Goal: Task Accomplishment & Management: Complete application form

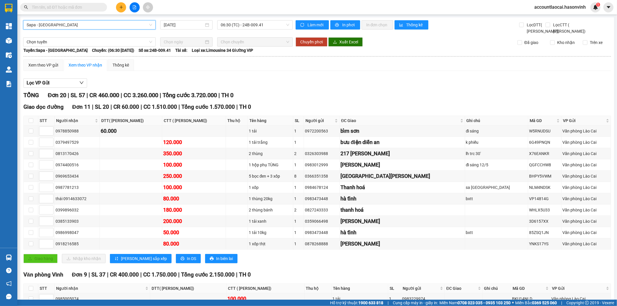
click at [122, 7] on icon "plus" at bounding box center [121, 7] width 4 height 4
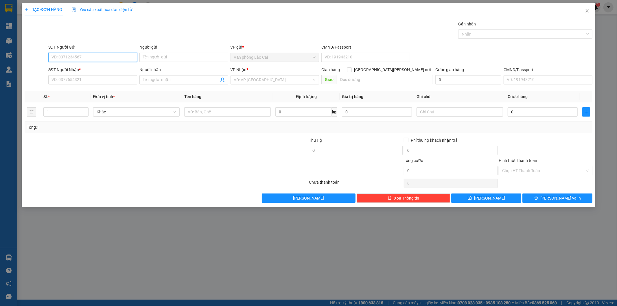
click at [90, 57] on input "SĐT Người Gửi" at bounding box center [92, 57] width 89 height 9
type input "0986691366"
click at [87, 70] on div "0986691366" at bounding box center [93, 69] width 82 height 6
type input "0973617994"
type input "600.000"
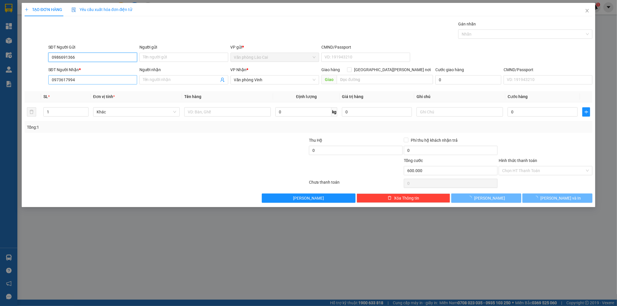
type input "600.000"
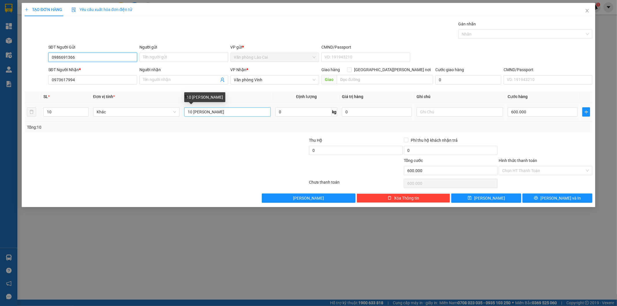
type input "0986691366"
drag, startPoint x: 221, startPoint y: 111, endPoint x: 205, endPoint y: 111, distance: 15.9
click at [205, 111] on input "10 [PERSON_NAME]" at bounding box center [227, 111] width 87 height 9
type input "10 [PERSON_NAME]"
drag, startPoint x: 60, startPoint y: 111, endPoint x: 0, endPoint y: 111, distance: 60.2
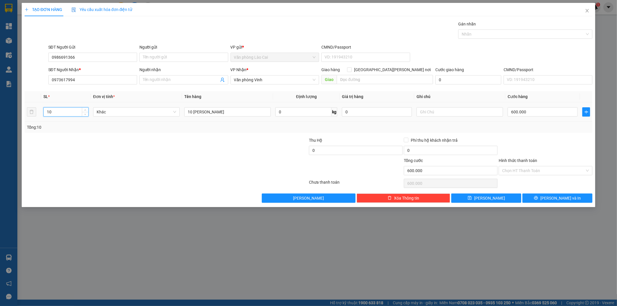
click at [0, 111] on div "TẠO ĐƠN HÀNG Yêu cầu xuất [PERSON_NAME] điện tử Transit Pickup Surcharge Ids Tr…" at bounding box center [308, 153] width 617 height 306
type input "2"
drag, startPoint x: 226, startPoint y: 113, endPoint x: 87, endPoint y: 113, distance: 139.5
click at [87, 113] on tr "2 Khác 10 thùng hồng 0 kg 0 600.000" at bounding box center [309, 111] width 568 height 19
type input "2 dây liền 5"
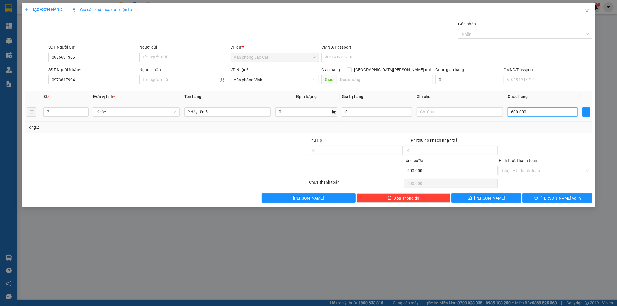
click at [533, 113] on input "600.000" at bounding box center [543, 111] width 70 height 9
type input "1"
type input "18"
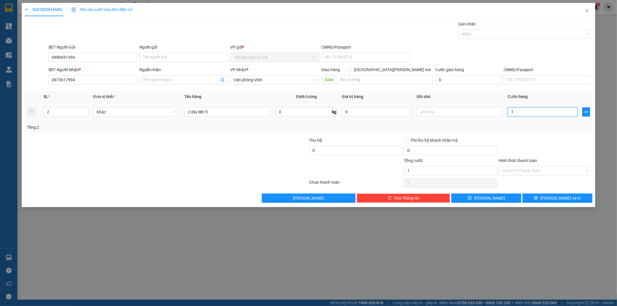
type input "18"
type input "180"
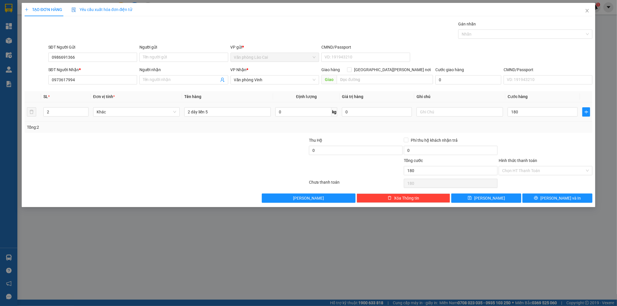
type input "180.000"
click at [530, 128] on div "Tổng: 2" at bounding box center [309, 127] width 564 height 6
click at [558, 197] on span "[PERSON_NAME] và In" at bounding box center [561, 198] width 41 height 6
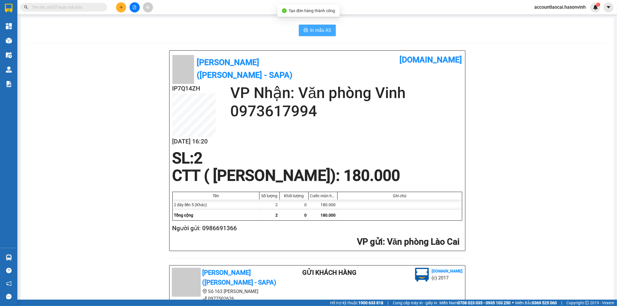
click at [316, 27] on span "In mẫu A5" at bounding box center [320, 30] width 21 height 7
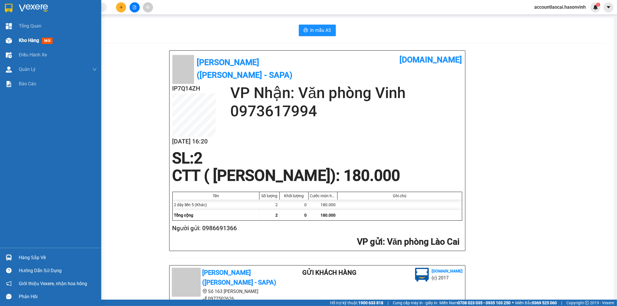
click at [33, 40] on span "Kho hàng" at bounding box center [29, 40] width 20 height 5
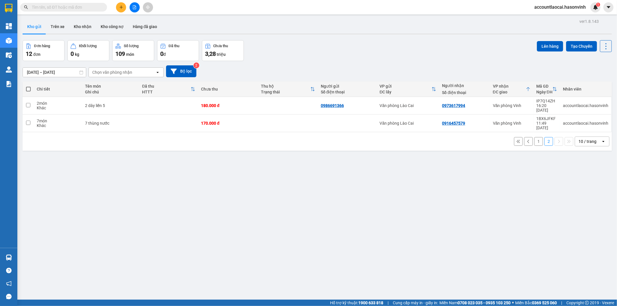
click at [534, 137] on button "1" at bounding box center [538, 141] width 9 height 9
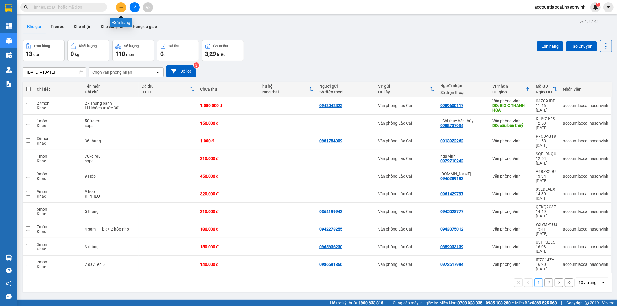
click at [126, 6] on button at bounding box center [121, 7] width 10 height 10
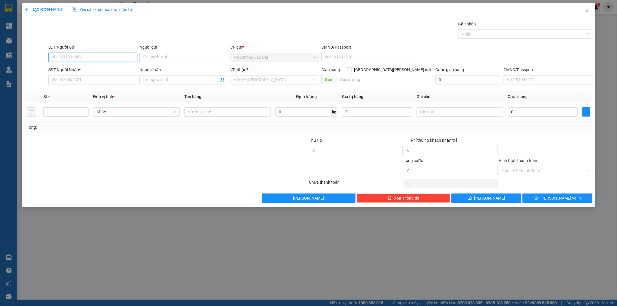
click at [83, 58] on input "SĐT Người Gửi" at bounding box center [92, 57] width 89 height 9
type input "0969021666"
click at [79, 74] on div "0969021666 0969021666 - [PERSON_NAME] AN" at bounding box center [92, 69] width 89 height 12
click at [76, 81] on input "SĐT Người Nhận *" at bounding box center [92, 79] width 89 height 9
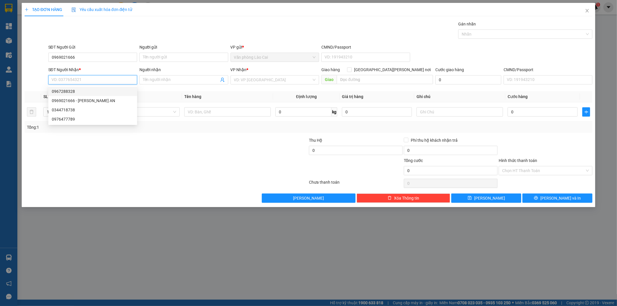
click at [74, 90] on div "0967288328" at bounding box center [93, 91] width 82 height 6
type input "0967288328"
type input "350.000"
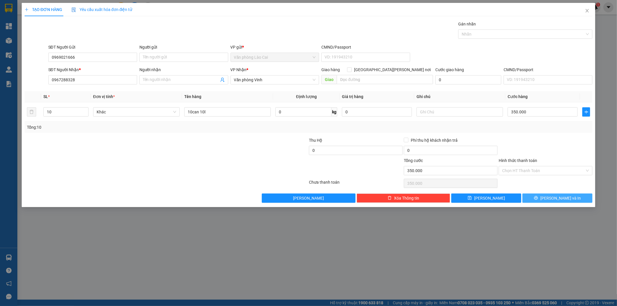
click at [571, 196] on button "[PERSON_NAME] và In" at bounding box center [558, 198] width 70 height 9
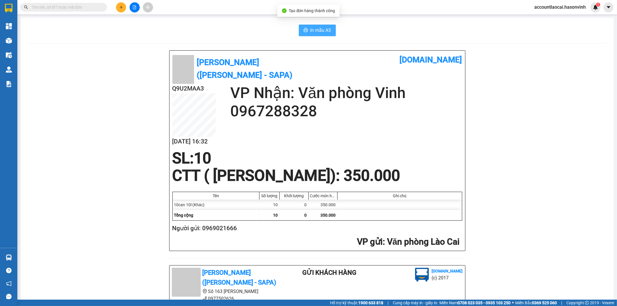
click at [317, 31] on span "In mẫu A5" at bounding box center [320, 30] width 21 height 7
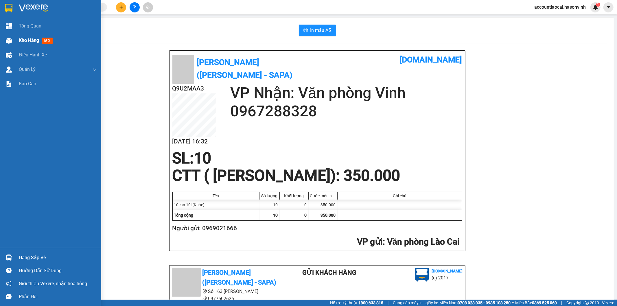
click at [32, 38] on span "Kho hàng" at bounding box center [29, 40] width 20 height 5
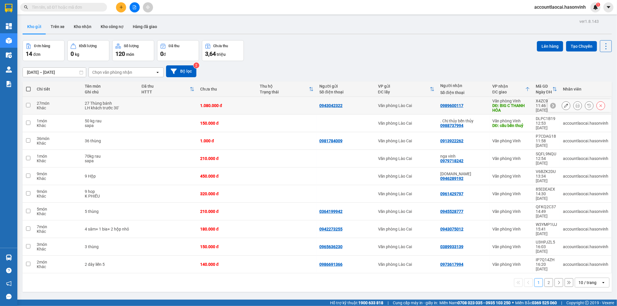
click at [250, 110] on td "1.080.000 đ" at bounding box center [227, 106] width 60 height 18
checkbox input "true"
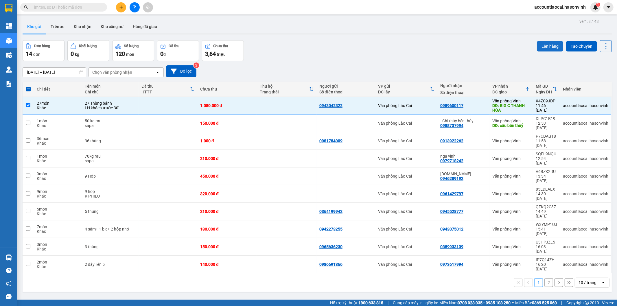
click at [547, 44] on button "Lên hàng" at bounding box center [550, 46] width 26 height 10
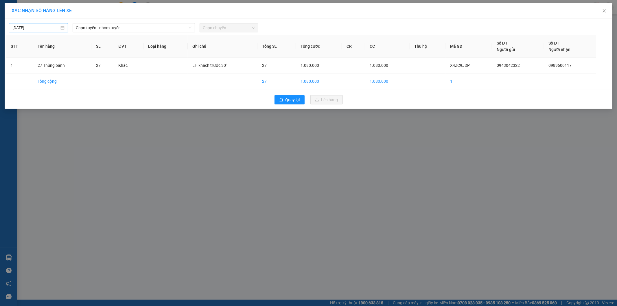
click at [34, 29] on input "[DATE]" at bounding box center [35, 28] width 47 height 6
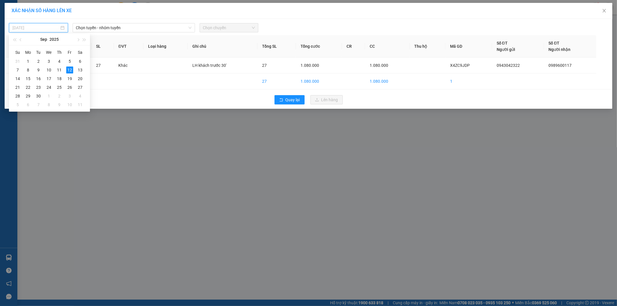
type input "[DATE]"
click at [122, 29] on span "Chọn tuyến - nhóm tuyến" at bounding box center [133, 27] width 115 height 9
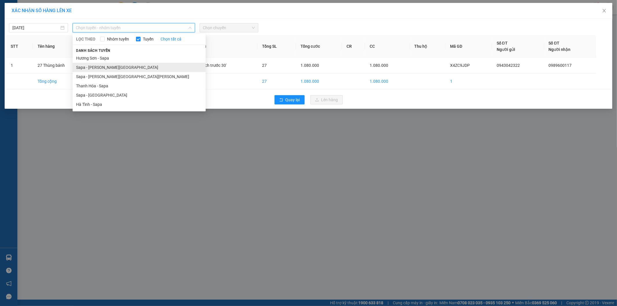
click at [98, 67] on li "Sapa - [PERSON_NAME][GEOGRAPHIC_DATA]" at bounding box center [139, 67] width 133 height 9
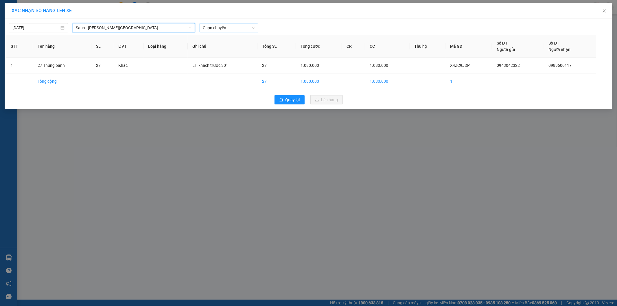
click at [249, 25] on span "Chọn chuyến" at bounding box center [229, 27] width 52 height 9
click at [240, 49] on div "17:30 - 24H-034.11" at bounding box center [225, 48] width 45 height 6
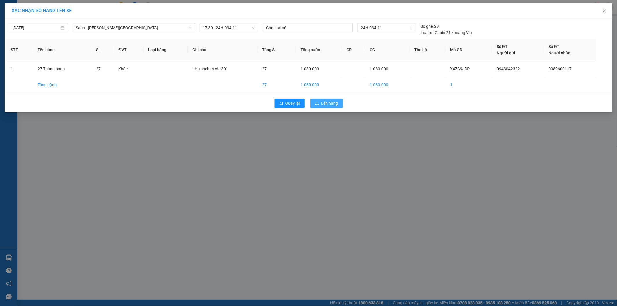
click at [334, 99] on button "Lên hàng" at bounding box center [326, 103] width 32 height 9
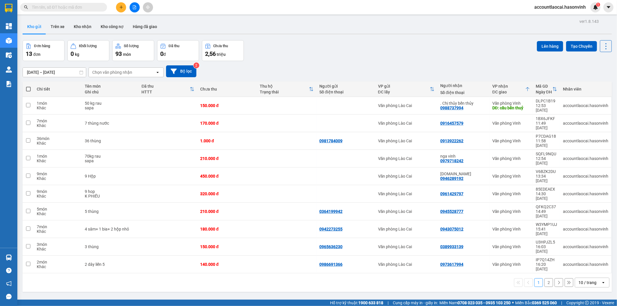
click at [545, 278] on button "2" at bounding box center [549, 282] width 9 height 9
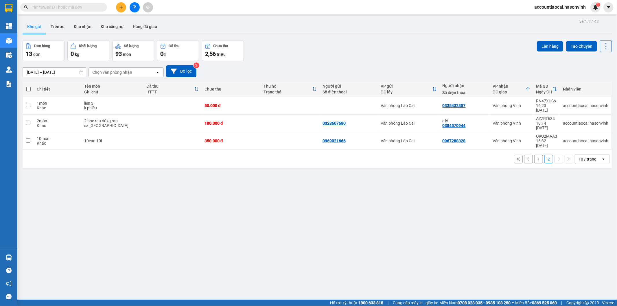
click at [536, 155] on button "1" at bounding box center [538, 159] width 9 height 9
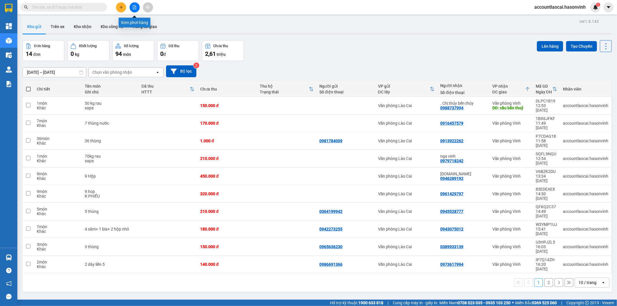
click at [137, 8] on button at bounding box center [135, 7] width 10 height 10
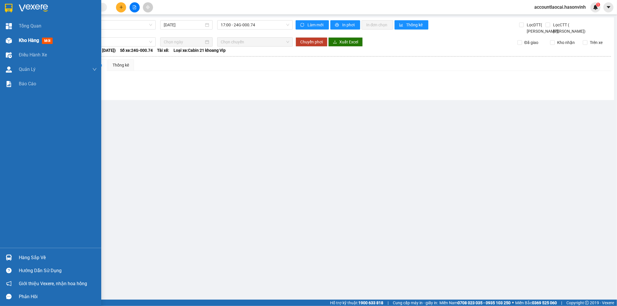
click at [16, 38] on div "Kho hàng mới" at bounding box center [50, 40] width 101 height 14
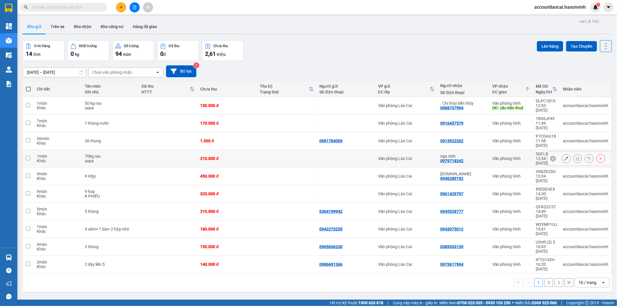
click at [150, 150] on td at bounding box center [168, 159] width 59 height 18
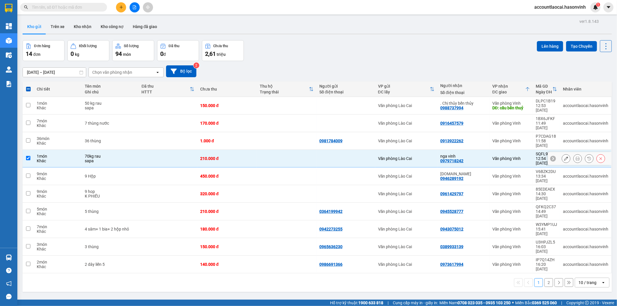
click at [131, 154] on div "70kg rau" at bounding box center [110, 156] width 51 height 5
checkbox input "false"
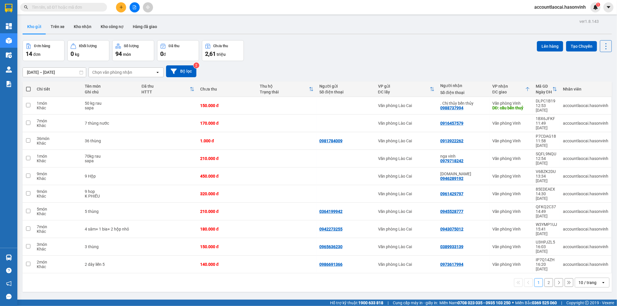
click at [131, 8] on button at bounding box center [135, 7] width 10 height 10
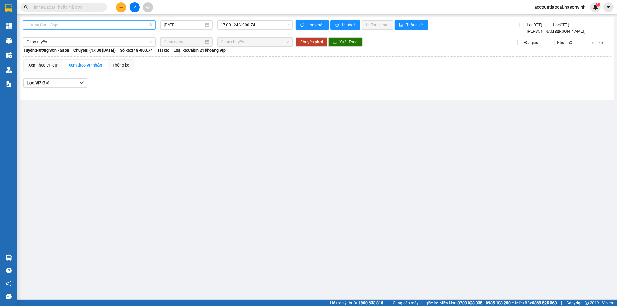
click at [60, 25] on span "Hương Sơn - Sapa" at bounding box center [90, 25] width 126 height 9
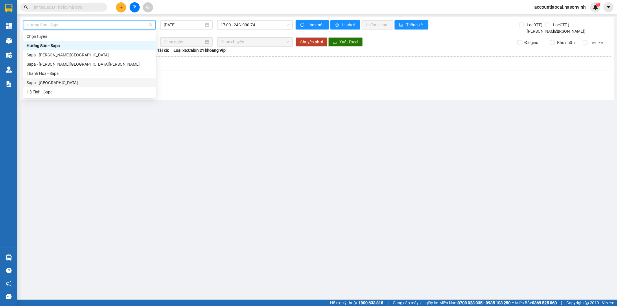
click at [52, 80] on div "Sapa - [GEOGRAPHIC_DATA]" at bounding box center [90, 83] width 126 height 6
type input "[DATE]"
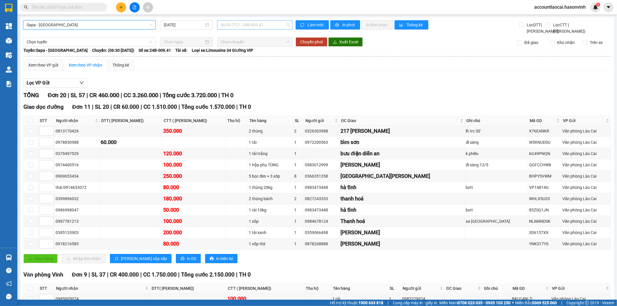
click at [261, 25] on span "06:30 (TC) - 24B-009.41" at bounding box center [255, 25] width 68 height 9
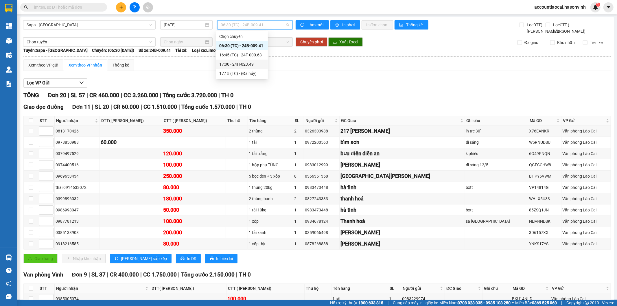
click at [255, 68] on div "17:00 - 24H-023.49" at bounding box center [242, 64] width 52 height 9
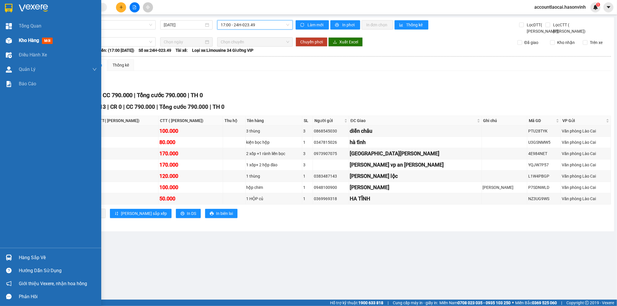
click at [11, 41] on img at bounding box center [9, 41] width 6 height 6
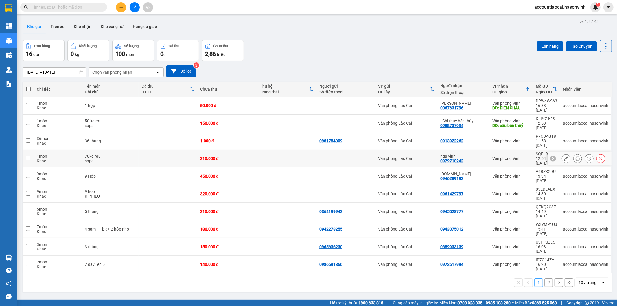
click at [232, 156] on div "210.000 đ" at bounding box center [227, 158] width 54 height 5
checkbox input "true"
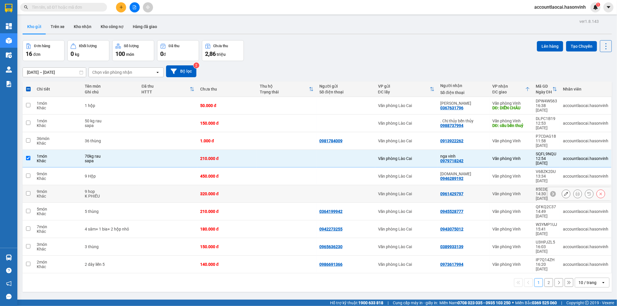
click at [228, 192] on div "320.000 đ" at bounding box center [227, 194] width 54 height 5
checkbox input "true"
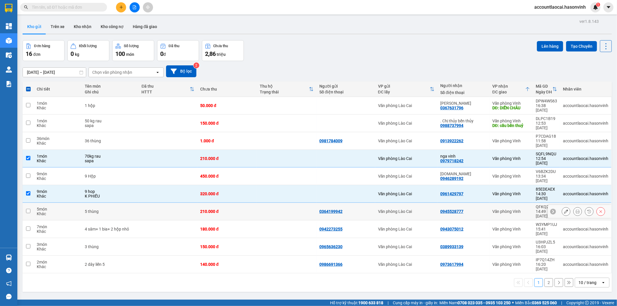
click at [227, 209] on div "210.000 đ" at bounding box center [227, 211] width 54 height 5
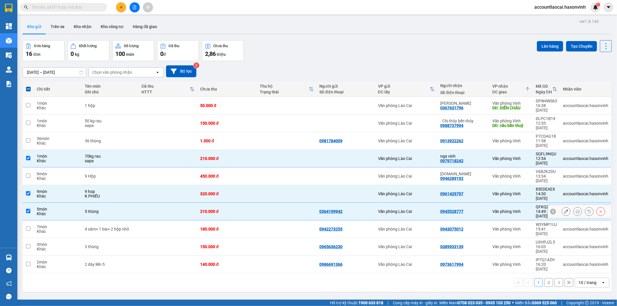
click at [250, 209] on div "210.000 đ" at bounding box center [227, 211] width 54 height 5
checkbox input "false"
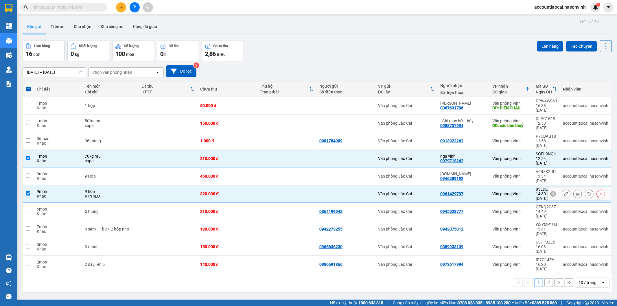
click at [250, 192] on div "320.000 đ" at bounding box center [227, 194] width 54 height 5
checkbox input "false"
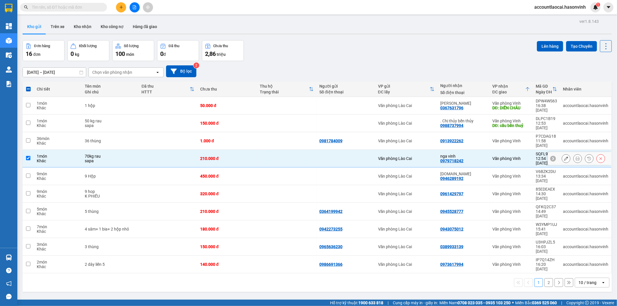
click at [250, 156] on div "210.000 đ" at bounding box center [227, 158] width 54 height 5
checkbox input "false"
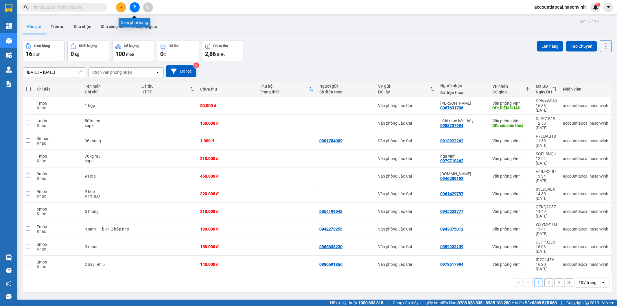
click at [135, 7] on icon "file-add" at bounding box center [135, 7] width 4 height 4
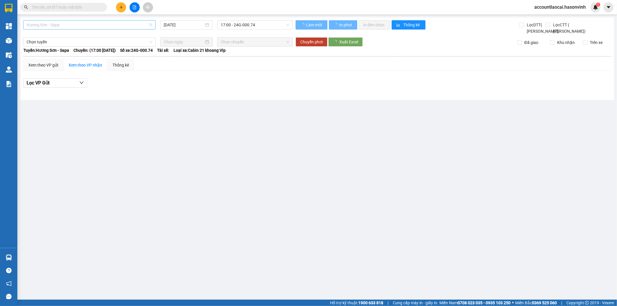
click at [57, 24] on span "Hương Sơn - Sapa" at bounding box center [90, 25] width 126 height 9
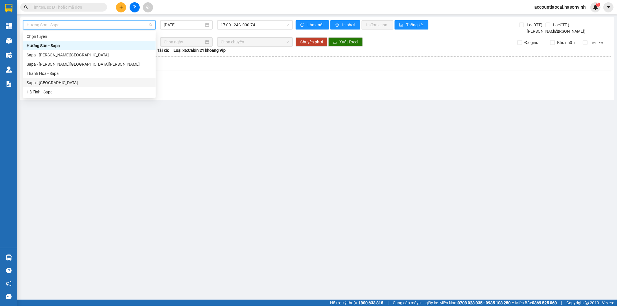
click at [47, 81] on div "Sapa - [GEOGRAPHIC_DATA]" at bounding box center [90, 83] width 126 height 6
type input "[DATE]"
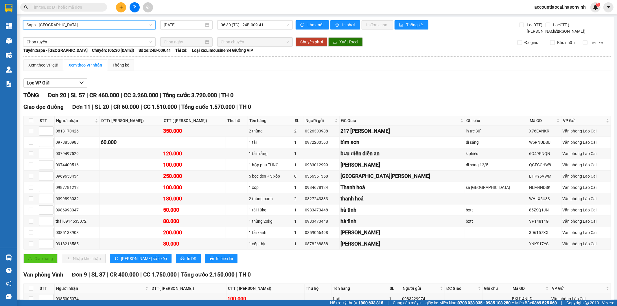
drag, startPoint x: 82, startPoint y: 28, endPoint x: 67, endPoint y: 39, distance: 19.3
click at [81, 28] on span "Sapa - [GEOGRAPHIC_DATA]" at bounding box center [90, 25] width 126 height 9
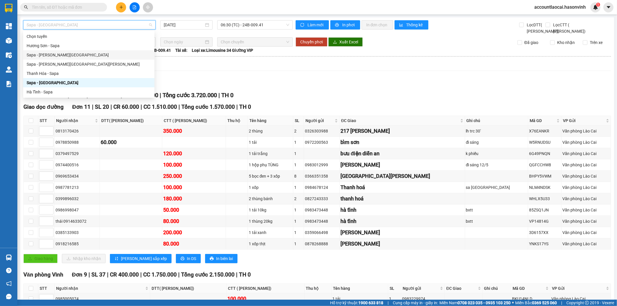
click at [50, 53] on div "Sapa - [PERSON_NAME][GEOGRAPHIC_DATA]" at bounding box center [89, 55] width 124 height 6
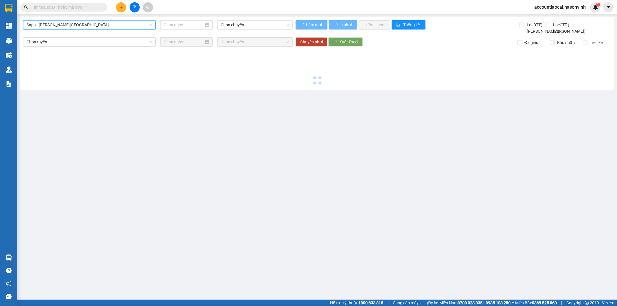
type input "[DATE]"
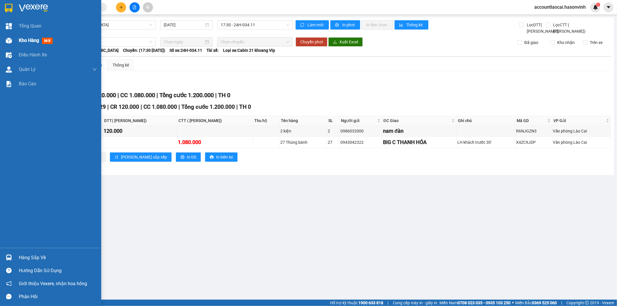
click at [24, 38] on span "Kho hàng" at bounding box center [29, 40] width 20 height 5
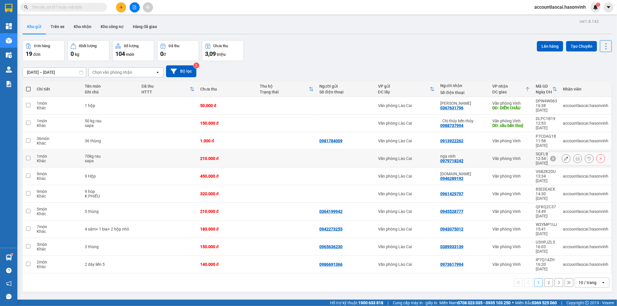
click at [239, 156] on div "210.000 đ" at bounding box center [227, 158] width 54 height 5
checkbox input "true"
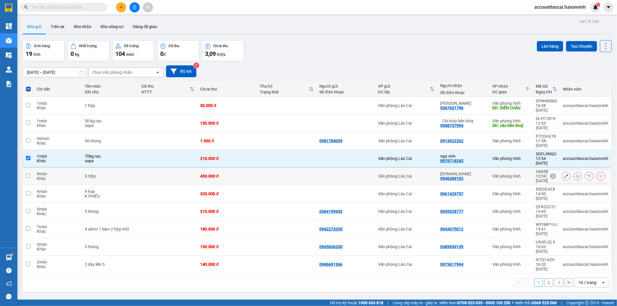
click at [236, 168] on td "450.000 đ" at bounding box center [227, 177] width 60 height 18
checkbox input "true"
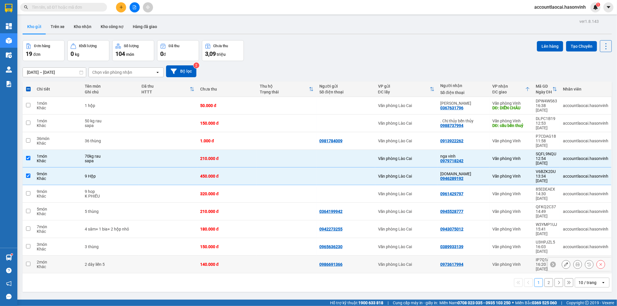
click at [223, 262] on div "140.000 đ" at bounding box center [227, 264] width 54 height 5
checkbox input "true"
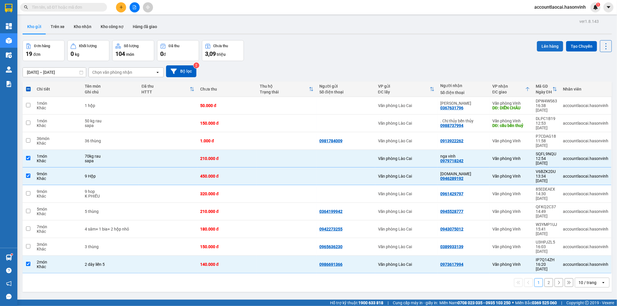
click at [542, 42] on button "Lên hàng" at bounding box center [550, 46] width 26 height 10
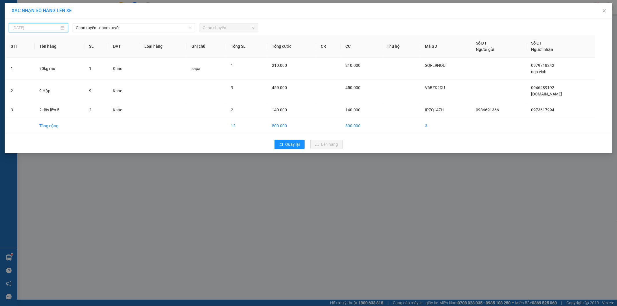
drag, startPoint x: 39, startPoint y: 27, endPoint x: 36, endPoint y: 37, distance: 11.0
click at [38, 27] on input "[DATE]" at bounding box center [35, 28] width 47 height 6
type input "[DATE]"
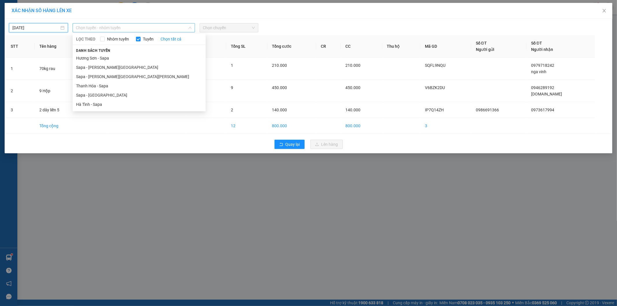
click at [115, 28] on span "Chọn tuyến - nhóm tuyến" at bounding box center [133, 27] width 115 height 9
click at [95, 93] on li "Sapa - [GEOGRAPHIC_DATA]" at bounding box center [139, 95] width 133 height 9
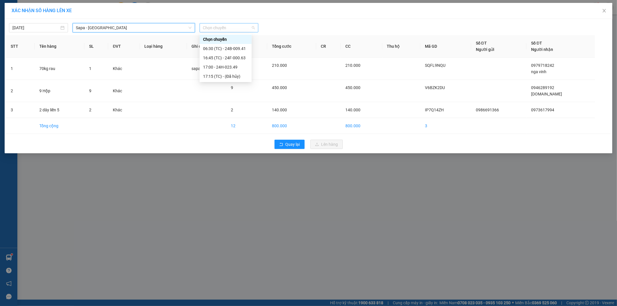
click at [247, 25] on span "Chọn chuyến" at bounding box center [229, 27] width 52 height 9
click at [240, 59] on div "16:45 (TC) - 24F-000.63" at bounding box center [225, 58] width 45 height 6
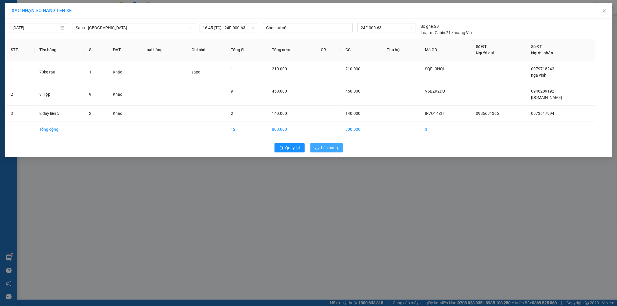
click at [320, 146] on button "Lên hàng" at bounding box center [326, 147] width 32 height 9
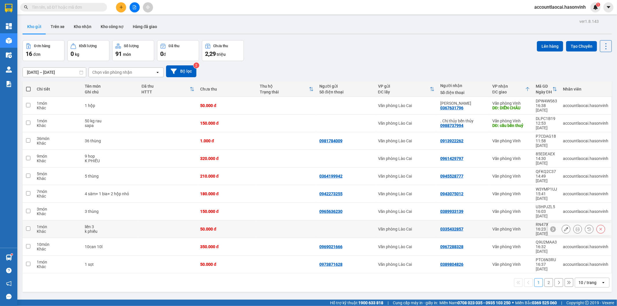
click at [122, 225] on div "liền 3" at bounding box center [110, 227] width 51 height 5
checkbox input "true"
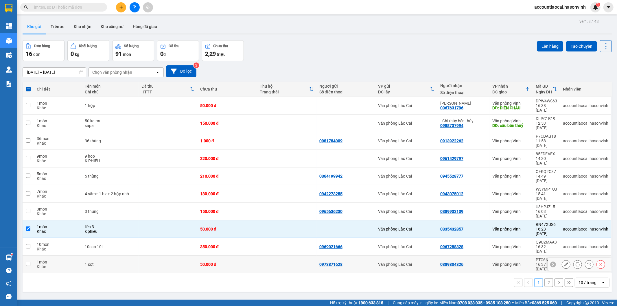
click at [123, 256] on td "1 sọt" at bounding box center [110, 265] width 57 height 18
checkbox input "true"
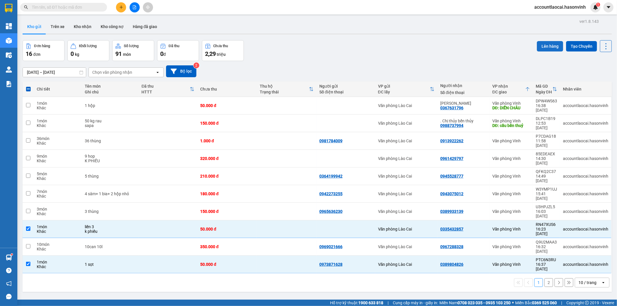
click at [548, 45] on button "Lên hàng" at bounding box center [550, 46] width 26 height 10
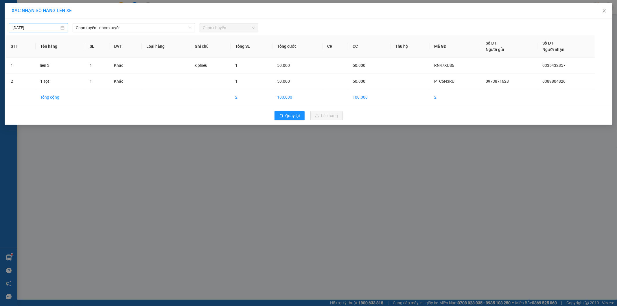
click at [24, 25] on input "[DATE]" at bounding box center [35, 28] width 47 height 6
type input "[DATE]"
click at [119, 26] on span "Chọn tuyến - nhóm tuyến" at bounding box center [133, 27] width 115 height 9
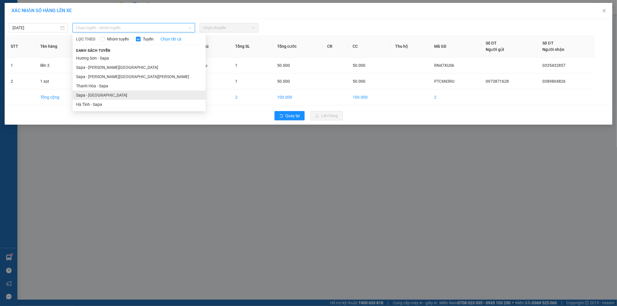
click at [89, 92] on li "Sapa - [GEOGRAPHIC_DATA]" at bounding box center [139, 95] width 133 height 9
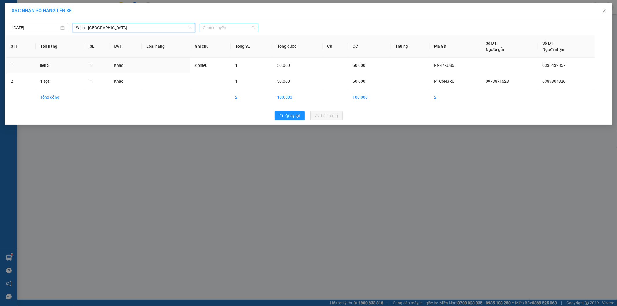
click at [216, 29] on span "Chọn chuyến" at bounding box center [229, 27] width 52 height 9
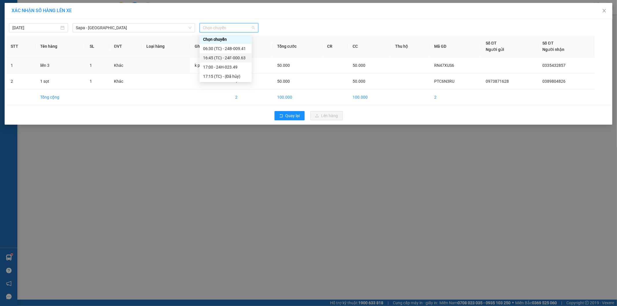
click at [233, 59] on div "16:45 (TC) - 24F-000.63" at bounding box center [225, 58] width 45 height 6
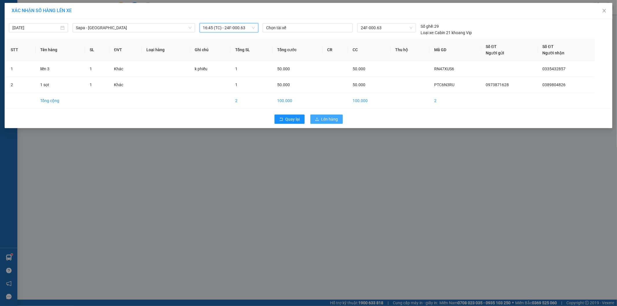
click at [334, 119] on span "Lên hàng" at bounding box center [329, 119] width 17 height 6
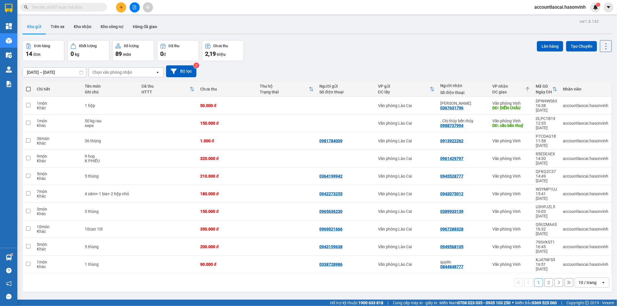
click at [546, 278] on button "2" at bounding box center [549, 282] width 9 height 9
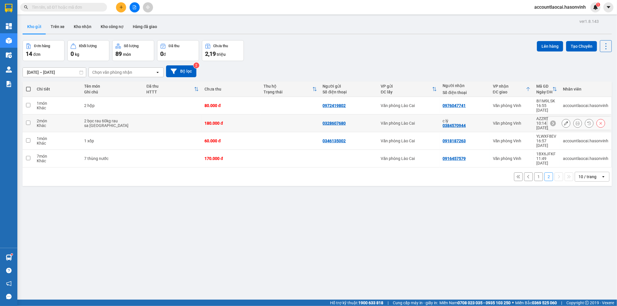
click at [128, 123] on div "sa [GEOGRAPHIC_DATA]" at bounding box center [112, 125] width 57 height 5
checkbox input "true"
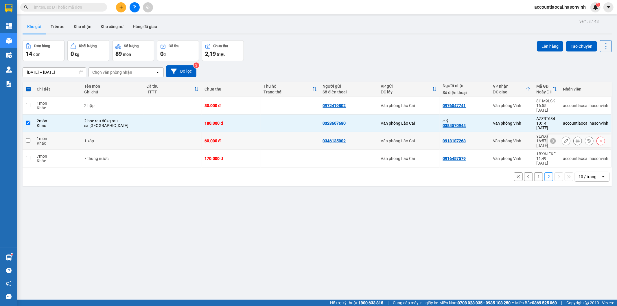
click at [125, 139] on div "1 xốp" at bounding box center [112, 141] width 57 height 5
checkbox input "true"
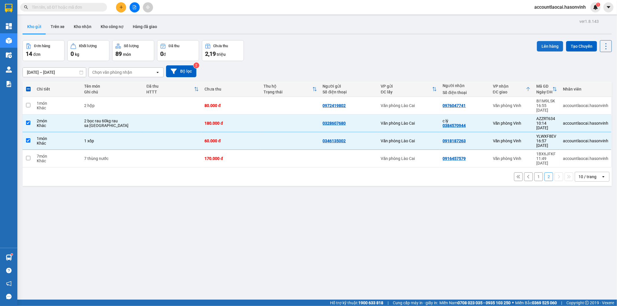
click at [540, 45] on button "Lên hàng" at bounding box center [550, 46] width 26 height 10
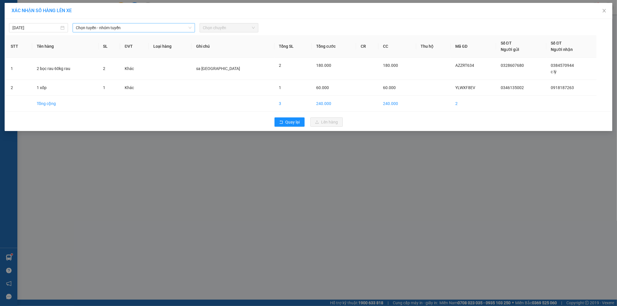
click at [85, 25] on span "Chọn tuyến - nhóm tuyến" at bounding box center [133, 27] width 115 height 9
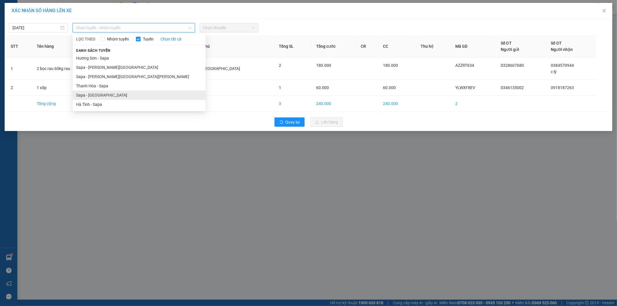
click at [91, 93] on li "Sapa - [GEOGRAPHIC_DATA]" at bounding box center [139, 95] width 133 height 9
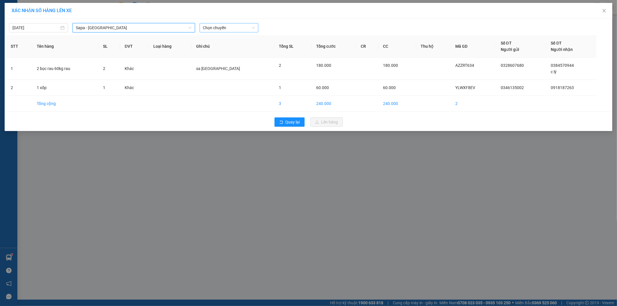
click at [227, 26] on span "Chọn chuyến" at bounding box center [229, 27] width 52 height 9
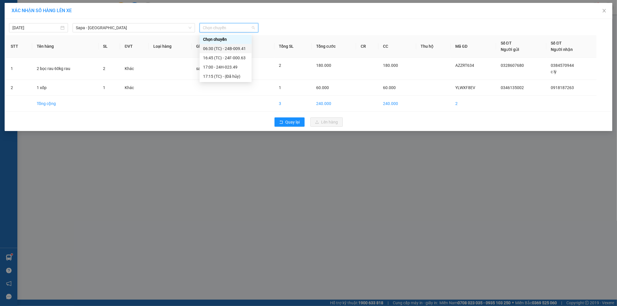
click at [233, 57] on div "16:45 (TC) - 24F-000.63" at bounding box center [225, 58] width 45 height 6
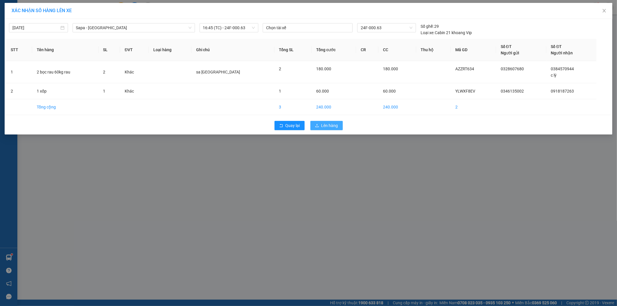
click at [330, 124] on span "Lên hàng" at bounding box center [329, 125] width 17 height 6
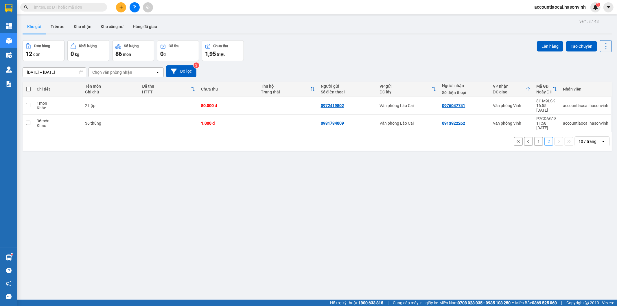
click at [534, 137] on button "1" at bounding box center [538, 141] width 9 height 9
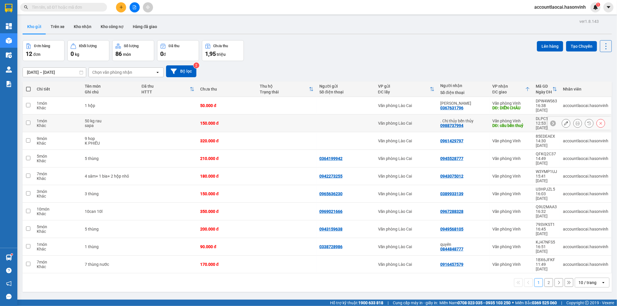
click at [256, 116] on td "150.000 đ" at bounding box center [227, 124] width 60 height 18
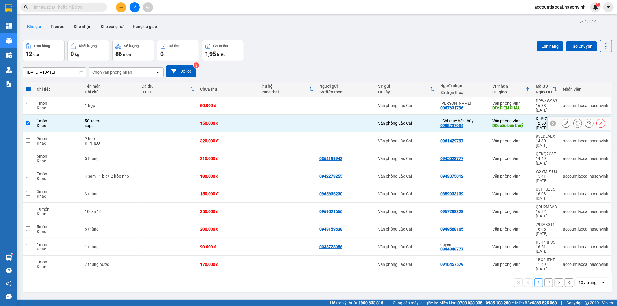
click at [259, 116] on td at bounding box center [287, 124] width 60 height 18
checkbox input "false"
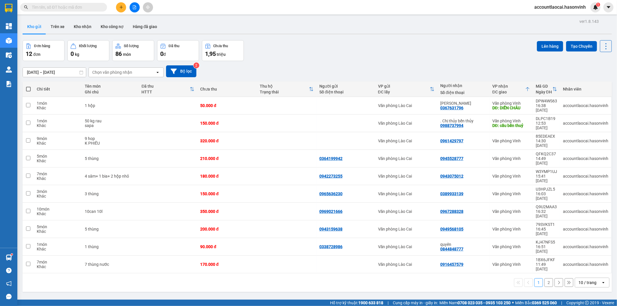
click at [135, 7] on icon "file-add" at bounding box center [135, 7] width 4 height 4
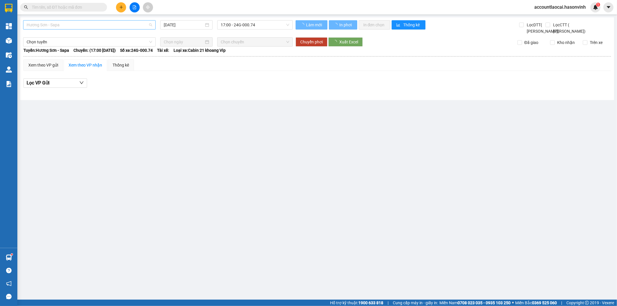
click at [72, 25] on span "Hương Sơn - Sapa" at bounding box center [90, 25] width 126 height 9
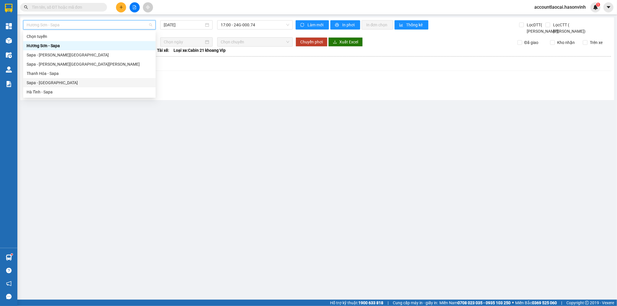
click at [52, 81] on div "Sapa - [GEOGRAPHIC_DATA]" at bounding box center [90, 83] width 126 height 6
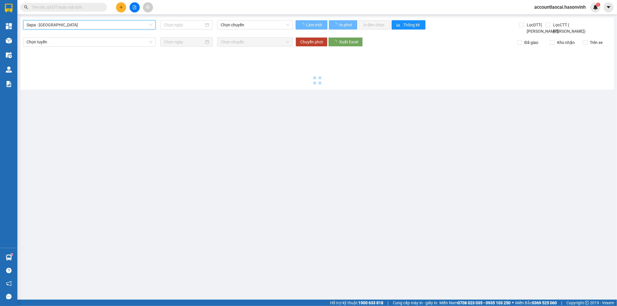
type input "[DATE]"
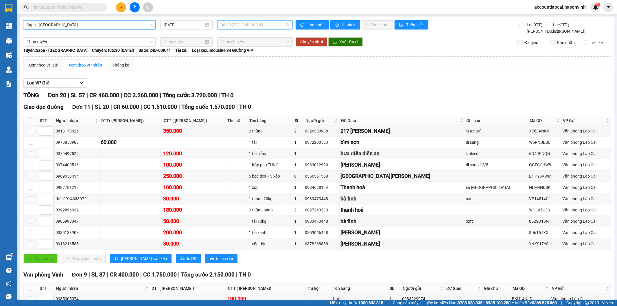
click at [254, 23] on span "06:30 (TC) - 24B-009.41" at bounding box center [255, 25] width 68 height 9
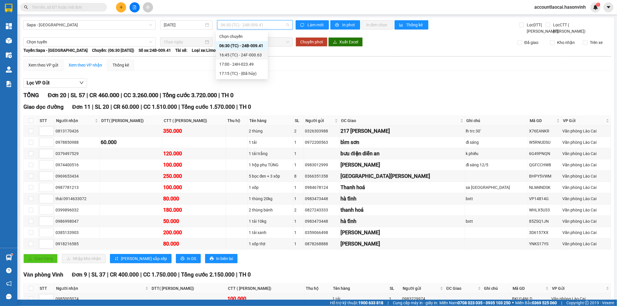
click at [260, 56] on div "16:45 (TC) - 24F-000.63" at bounding box center [241, 55] width 45 height 6
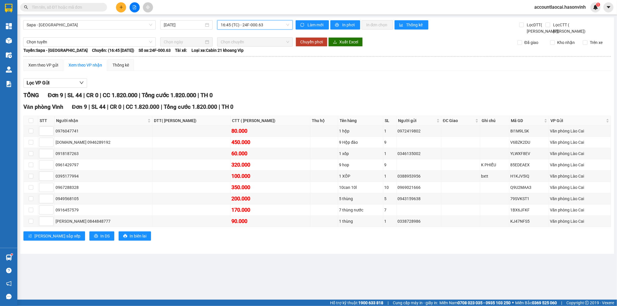
click at [252, 25] on span "16:45 (TC) - 24F-000.63" at bounding box center [255, 25] width 68 height 9
click at [253, 64] on div "17:00 - 24H-023.49" at bounding box center [243, 64] width 45 height 6
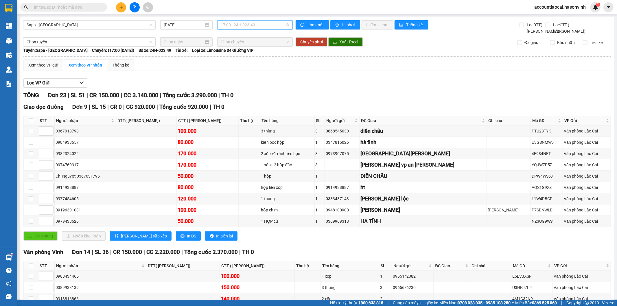
drag, startPoint x: 259, startPoint y: 25, endPoint x: 256, endPoint y: 31, distance: 6.3
click at [258, 25] on span "17:00 - 24H-023.49" at bounding box center [255, 25] width 68 height 9
click at [255, 55] on div "16:45 (TC) - 24F-000.63" at bounding box center [241, 55] width 45 height 6
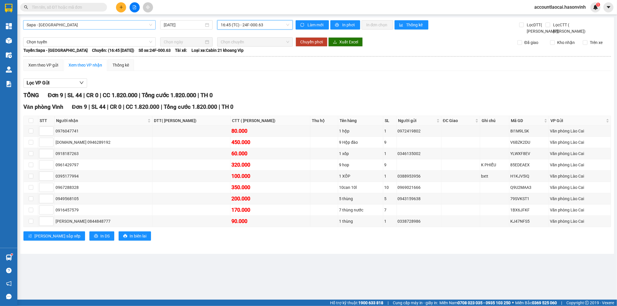
click at [84, 27] on span "Sapa - [GEOGRAPHIC_DATA]" at bounding box center [90, 25] width 126 height 9
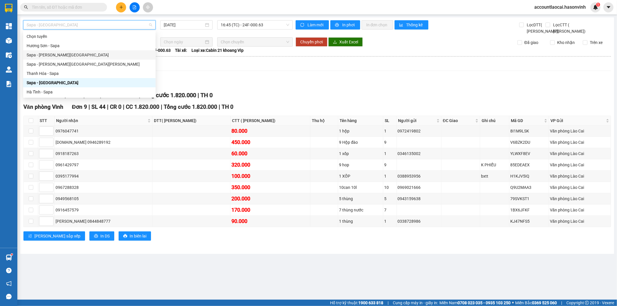
click at [74, 55] on div "Sapa - [PERSON_NAME][GEOGRAPHIC_DATA]" at bounding box center [90, 55] width 126 height 6
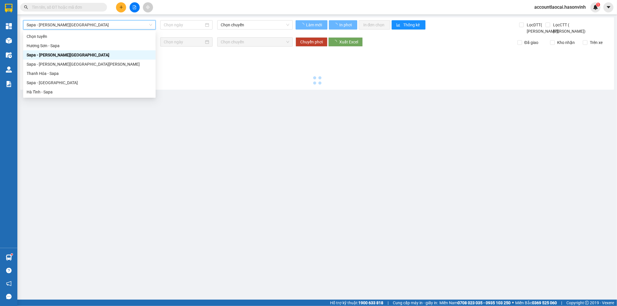
type input "[DATE]"
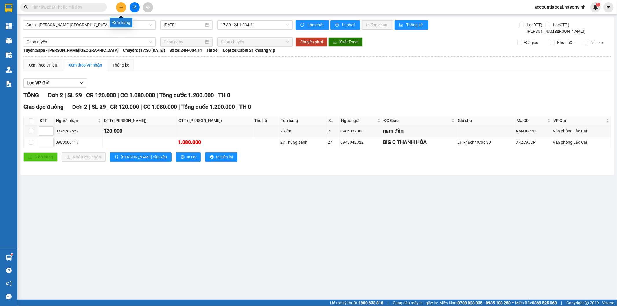
click at [123, 4] on button at bounding box center [121, 7] width 10 height 10
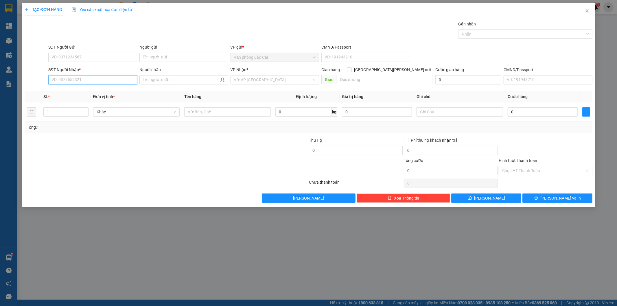
click at [92, 82] on input "SĐT Người Nhận *" at bounding box center [92, 79] width 89 height 9
click at [69, 112] on div "0949577777" at bounding box center [93, 110] width 82 height 6
type input "0949577777"
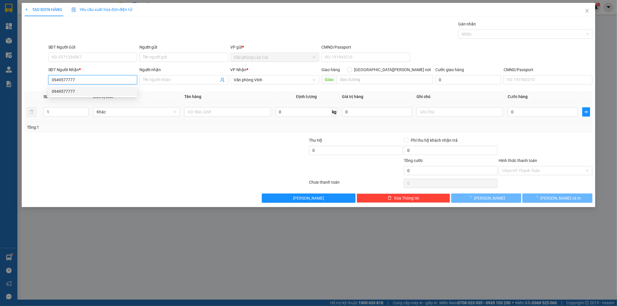
type input "50.000"
type input "0949577777"
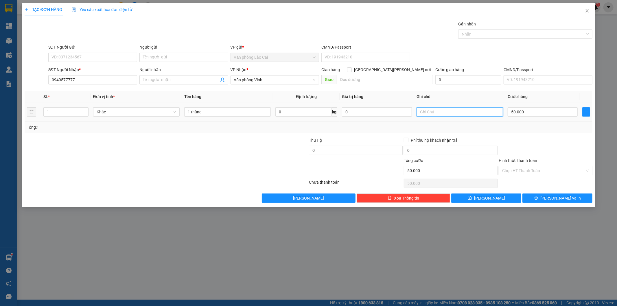
click at [464, 114] on input "text" at bounding box center [460, 111] width 87 height 9
type input "hàng dễ vỡ"
click at [528, 117] on input "50.000" at bounding box center [543, 111] width 70 height 9
type input "8"
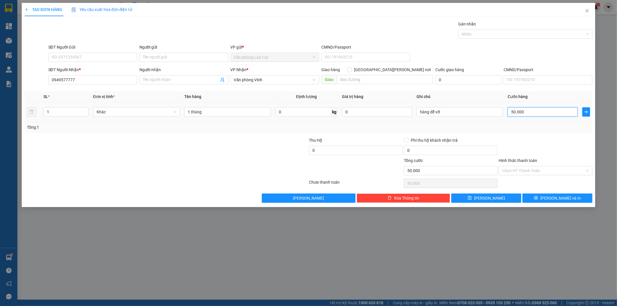
type input "8"
type input "80"
type input "80.000"
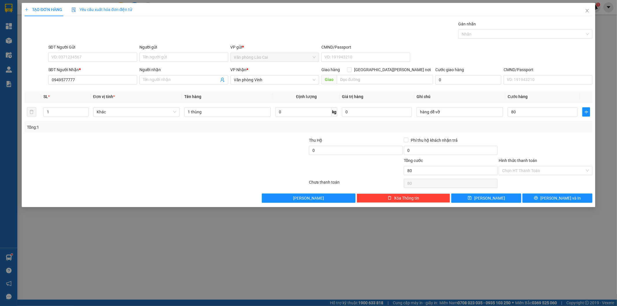
type input "80.000"
click at [514, 135] on div "Transit Pickup Surcharge Ids Transit Deliver Surcharge Ids Transit Deliver Surc…" at bounding box center [309, 112] width 568 height 182
click at [502, 195] on button "[PERSON_NAME]" at bounding box center [486, 198] width 70 height 9
type input "0"
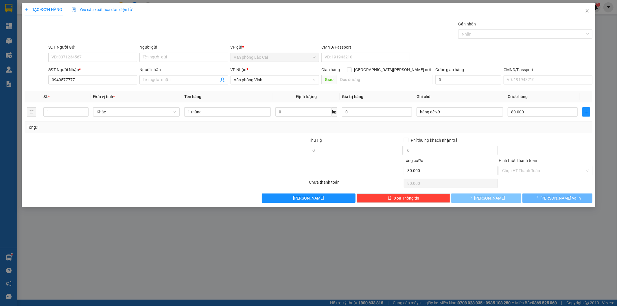
type input "0"
click at [588, 9] on icon "close" at bounding box center [587, 10] width 5 height 5
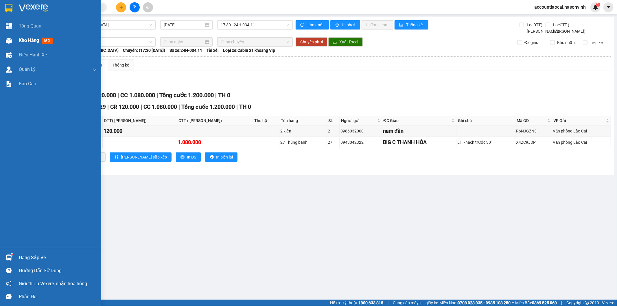
click at [26, 44] on div "Kho hàng mới" at bounding box center [37, 40] width 36 height 7
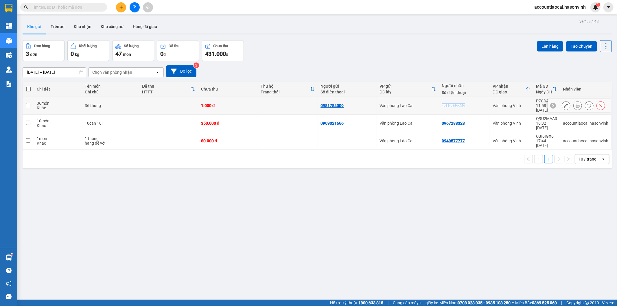
drag, startPoint x: 466, startPoint y: 103, endPoint x: 439, endPoint y: 103, distance: 27.2
click at [442, 103] on div "0913922262" at bounding box center [464, 105] width 45 height 5
checkbox input "true"
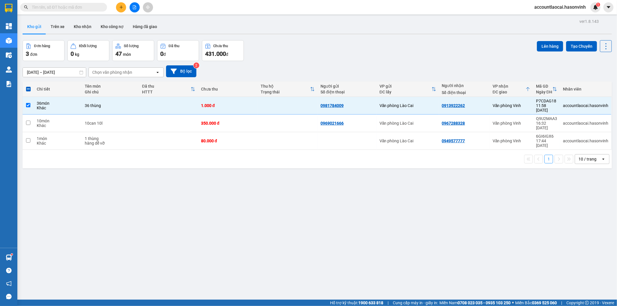
click at [411, 163] on div "ver 1.8.143 Kho gửi Trên xe Kho [PERSON_NAME] công nợ Hàng đã [PERSON_NAME] hàn…" at bounding box center [317, 170] width 594 height 306
